Goal: Navigation & Orientation: Find specific page/section

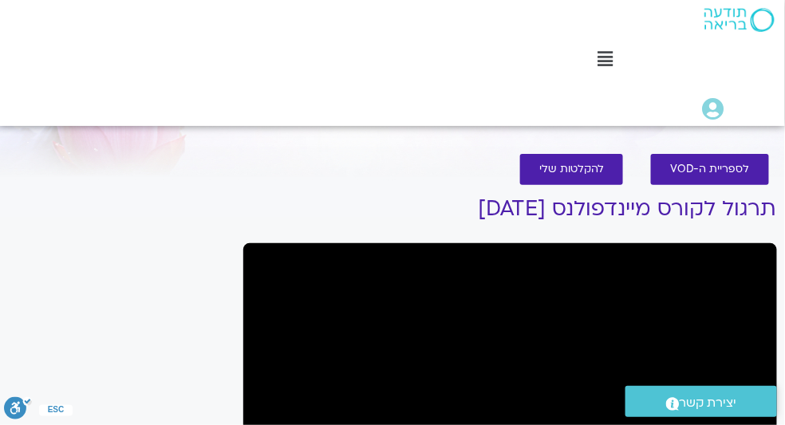
click at [605, 60] on icon at bounding box center [605, 59] width 15 height 18
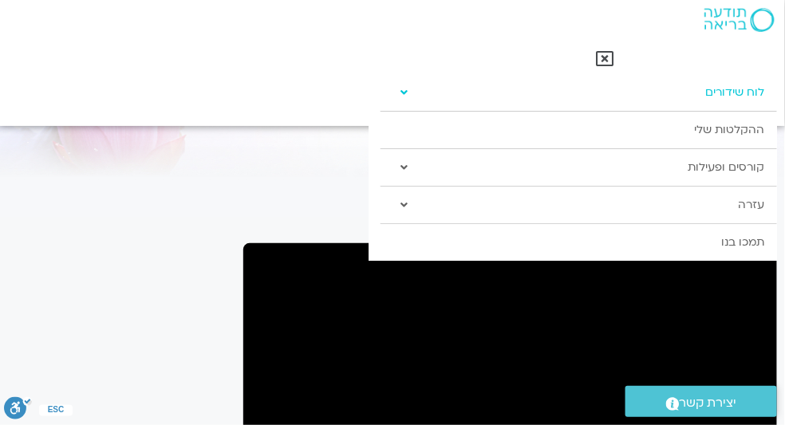
click at [745, 96] on link "לוח שידורים" at bounding box center [579, 92] width 397 height 37
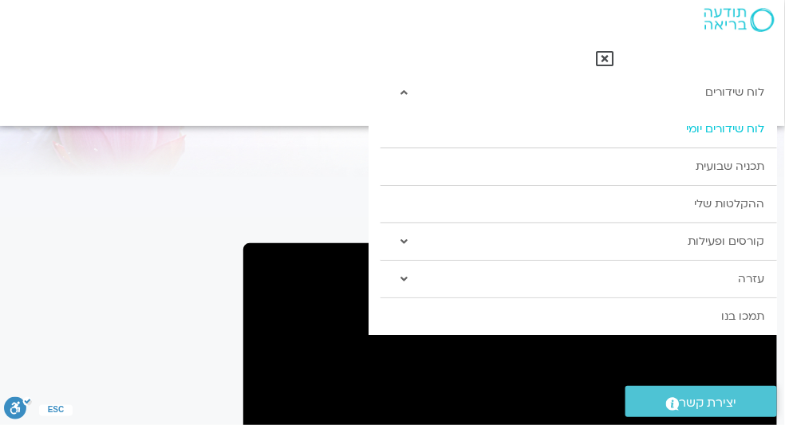
click at [710, 132] on link "לוח שידורים יומי" at bounding box center [579, 129] width 397 height 37
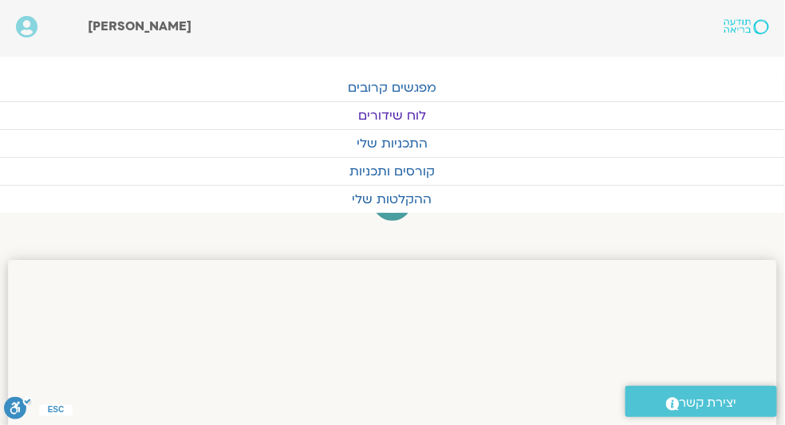
click at [420, 112] on link "לוח שידורים" at bounding box center [391, 115] width 785 height 27
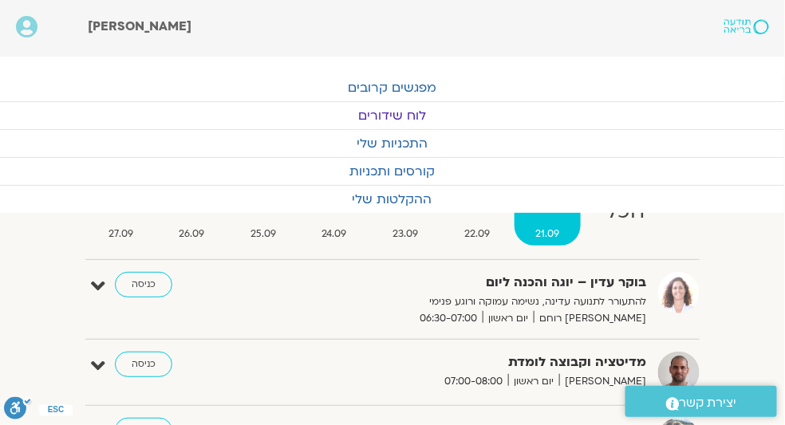
click at [387, 119] on link "לוח שידורים" at bounding box center [391, 115] width 785 height 27
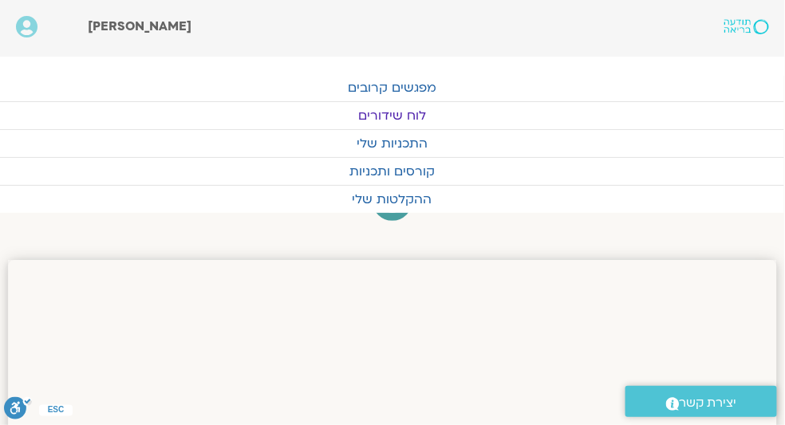
click at [388, 119] on link "לוח שידורים" at bounding box center [391, 115] width 785 height 27
